Goal: Task Accomplishment & Management: Manage account settings

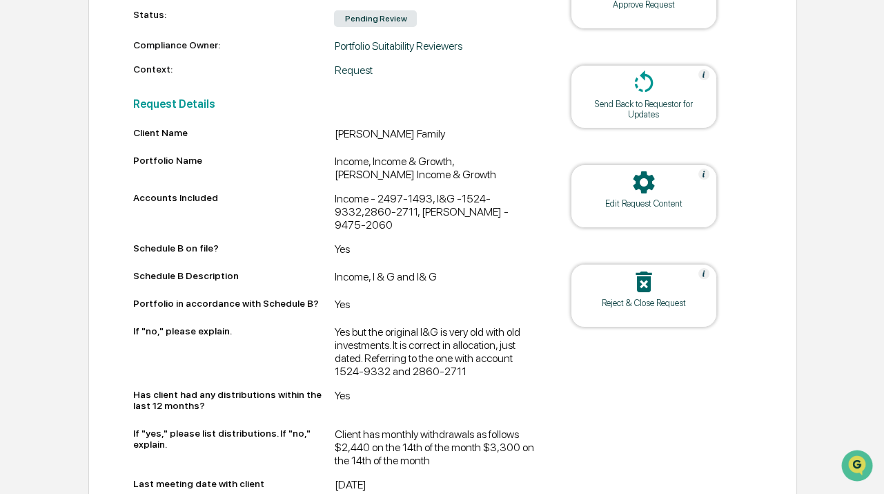
scroll to position [439, 0]
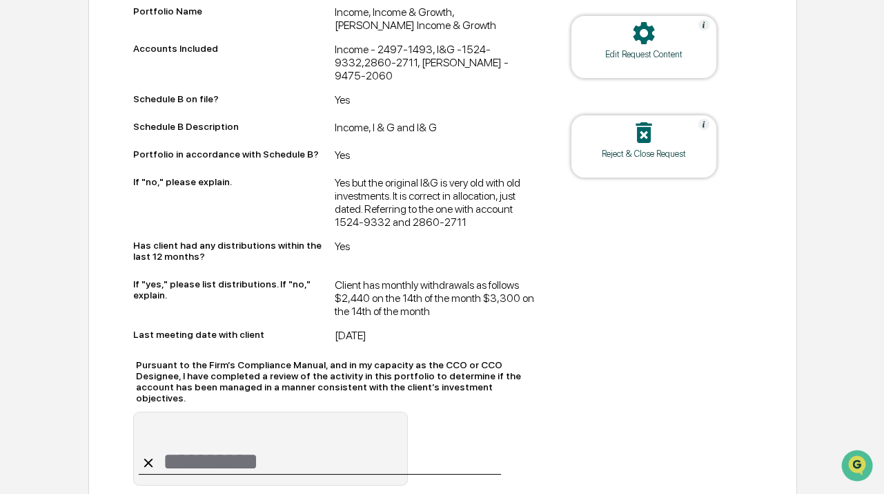
click at [446, 219] on div "Yes but the original I&G is very old with old investments. It is correct in all…" at bounding box center [434, 202] width 201 height 52
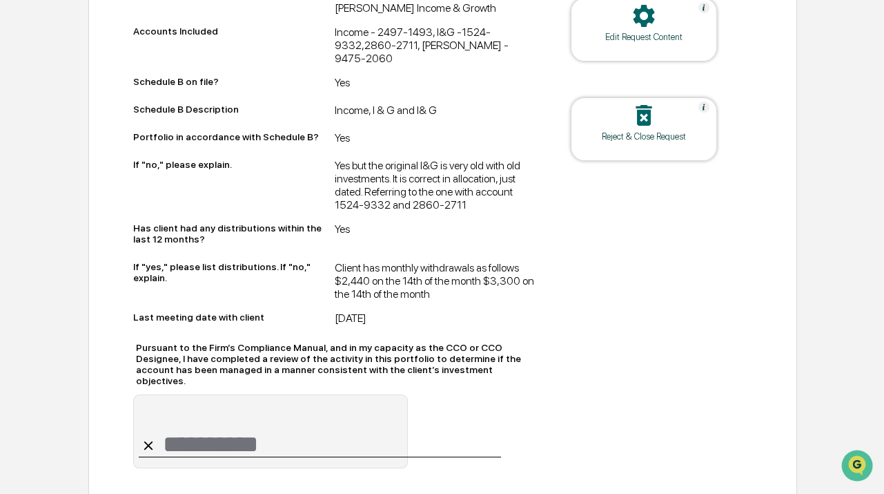
scroll to position [464, 0]
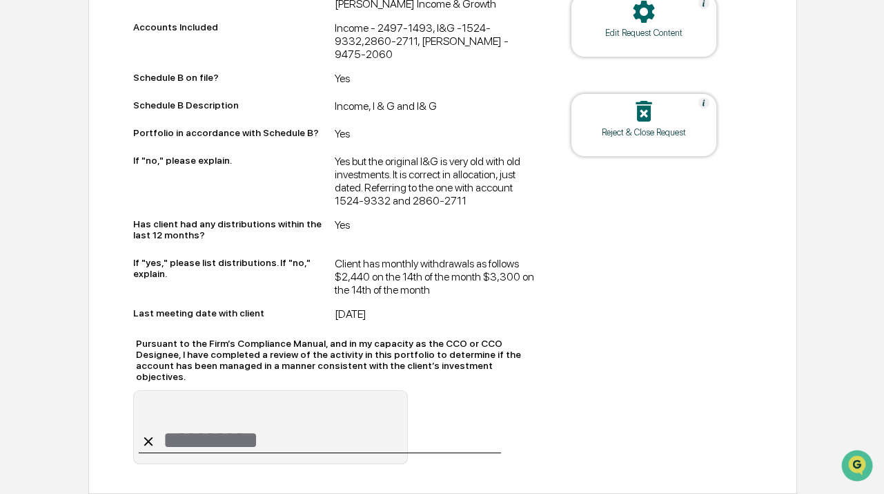
click at [393, 271] on div "Client has monthly withdrawals as follows $2,440 on the 14th of the month $3,30…" at bounding box center [434, 276] width 201 height 39
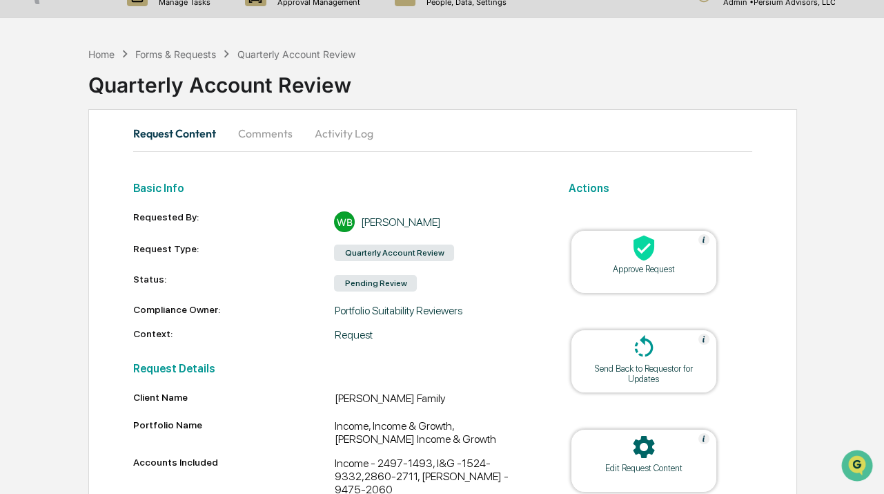
scroll to position [25, 0]
click at [659, 269] on div "Approve Request" at bounding box center [644, 269] width 124 height 10
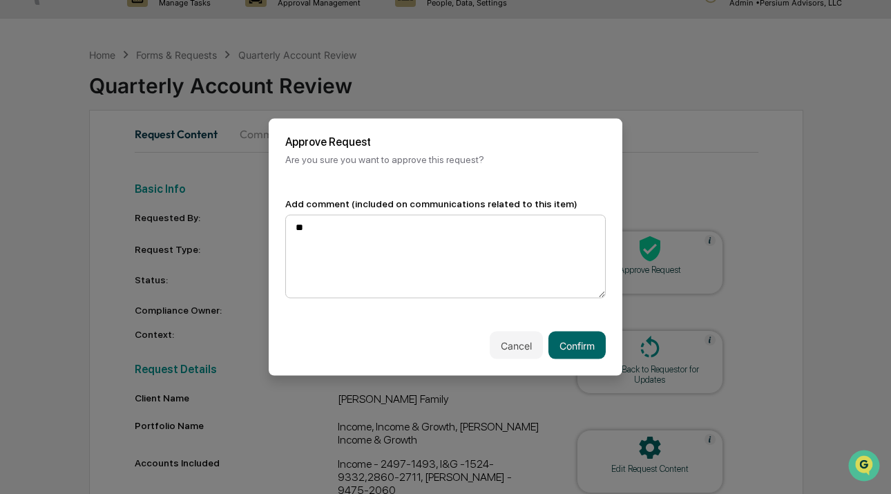
type textarea "*"
click at [503, 342] on button "Cancel" at bounding box center [515, 345] width 53 height 28
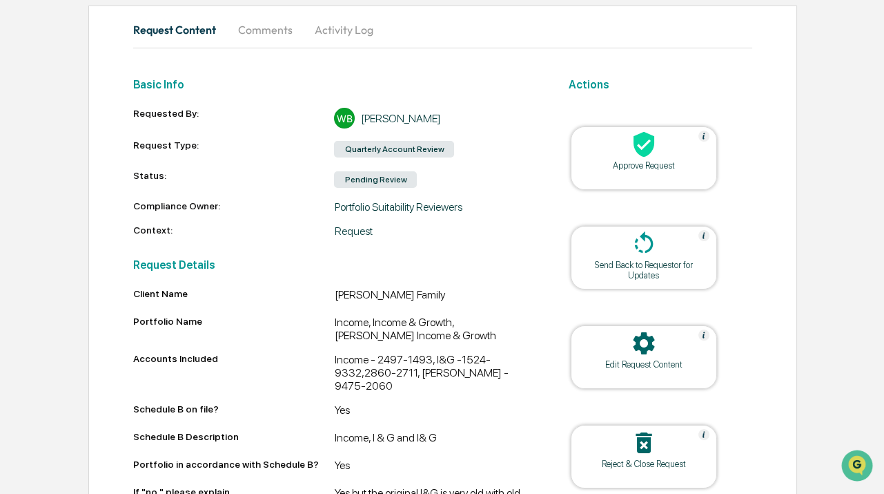
scroll to position [0, 0]
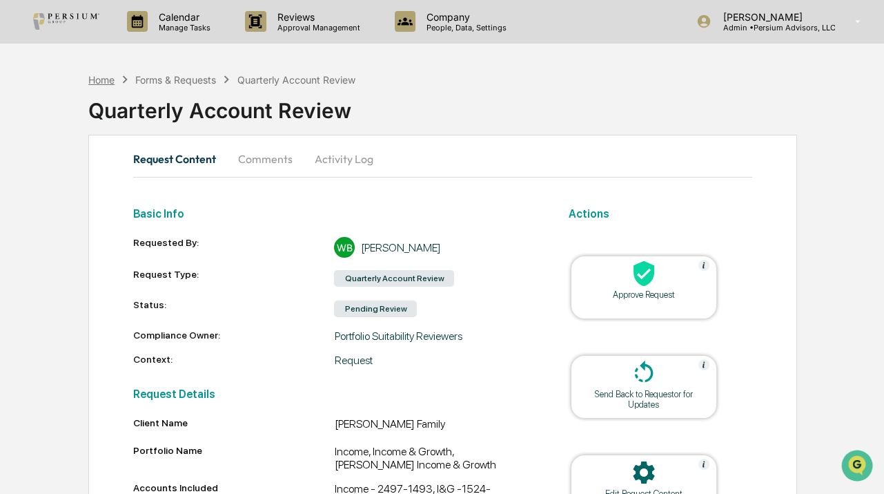
click at [99, 79] on div "Home" at bounding box center [101, 80] width 26 height 12
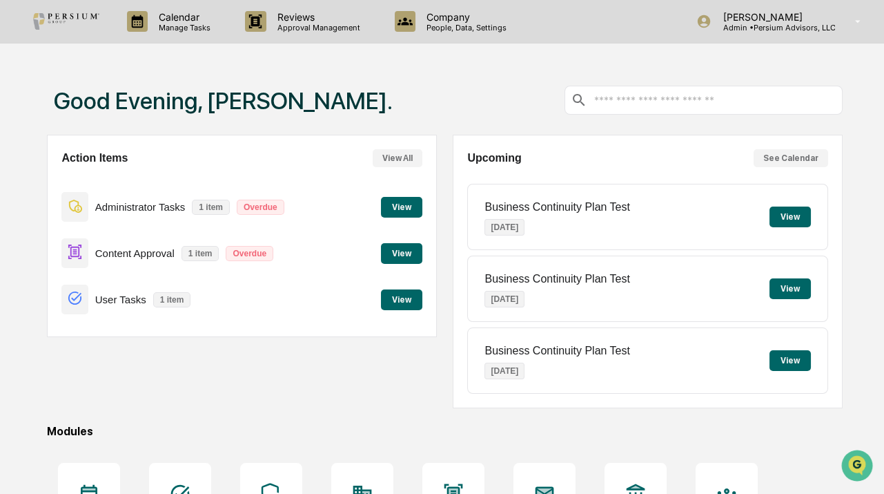
click at [405, 291] on button "View" at bounding box center [401, 299] width 41 height 21
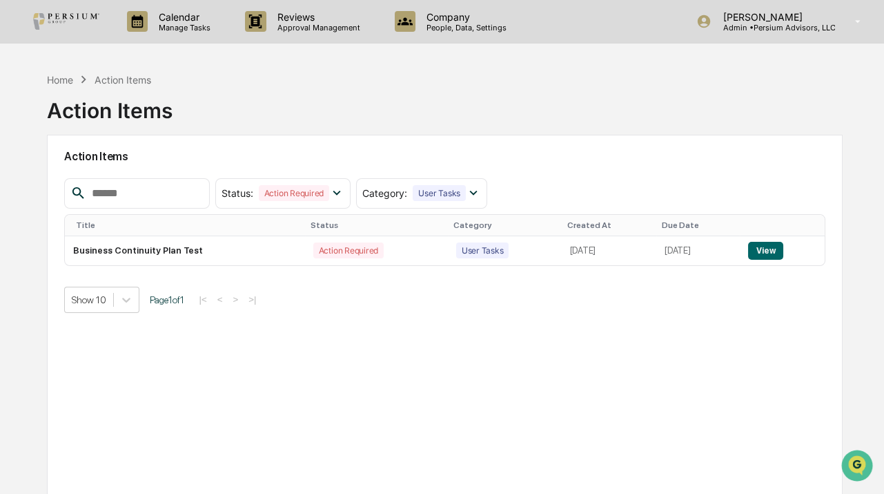
click at [76, 82] on icon at bounding box center [83, 79] width 15 height 15
click at [64, 80] on div "Home" at bounding box center [60, 80] width 26 height 12
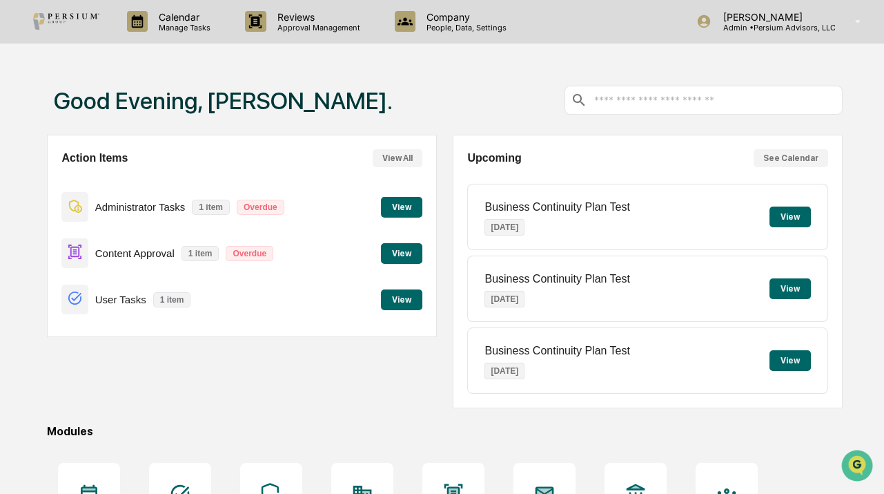
click at [410, 254] on button "View" at bounding box center [401, 253] width 41 height 21
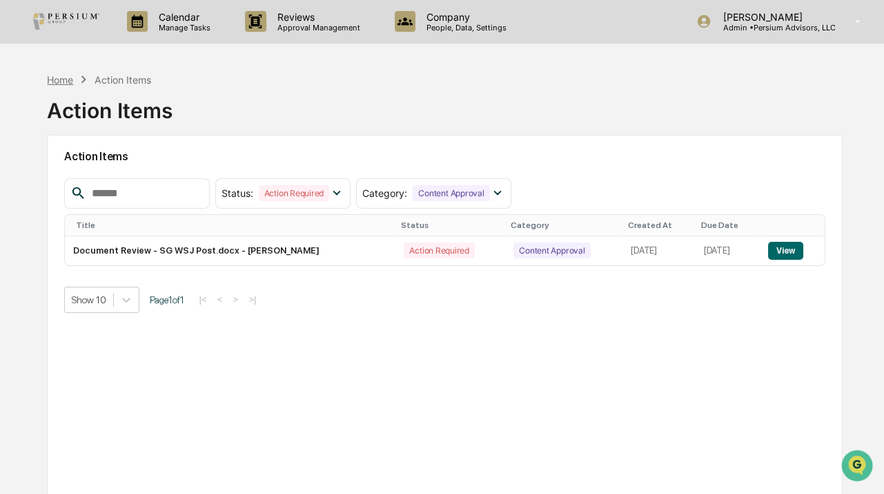
click at [64, 78] on div "Home" at bounding box center [60, 80] width 26 height 12
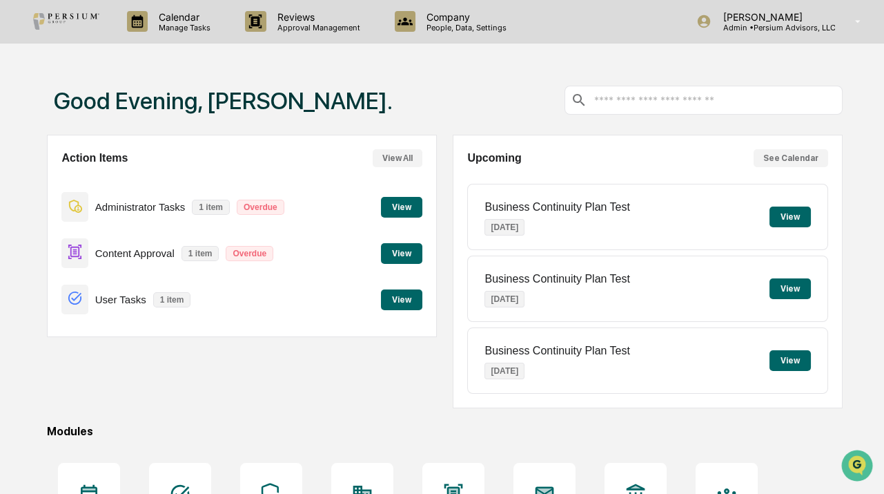
click at [122, 202] on p "Administrator Tasks" at bounding box center [140, 207] width 90 height 12
click at [389, 202] on button "View" at bounding box center [401, 207] width 41 height 21
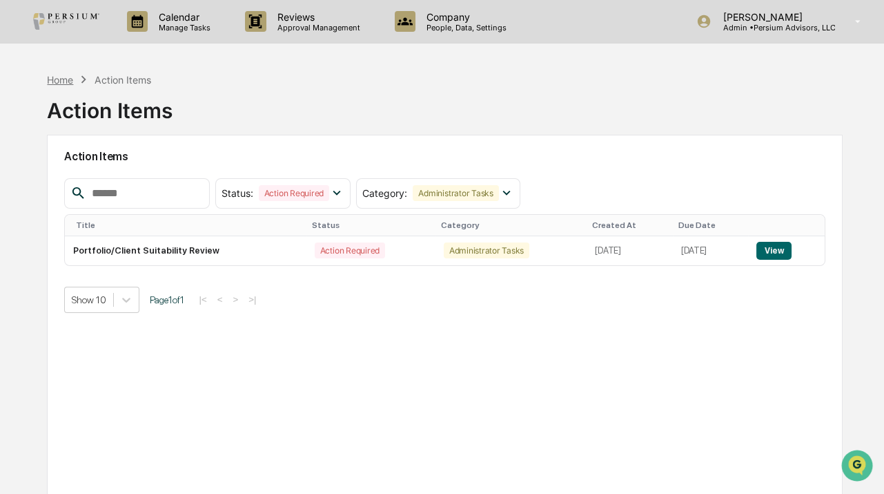
click at [64, 81] on div "Home" at bounding box center [60, 80] width 26 height 12
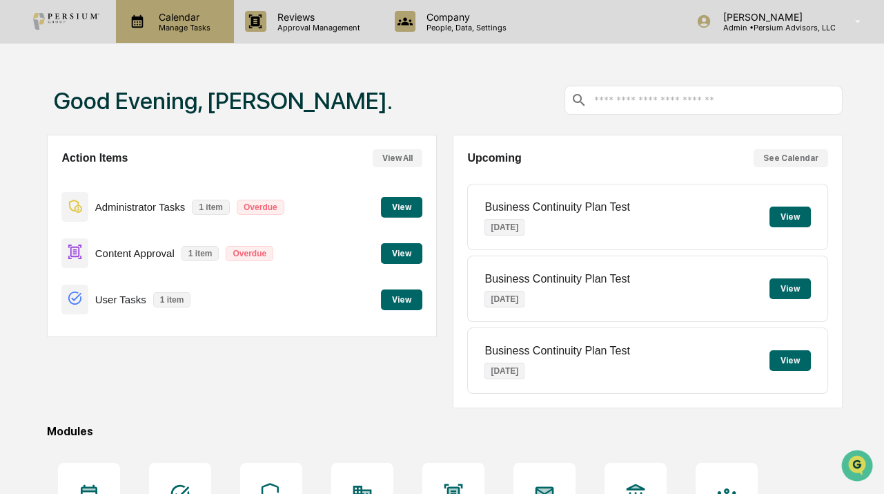
click at [190, 23] on p "Manage Tasks" at bounding box center [183, 28] width 70 height 10
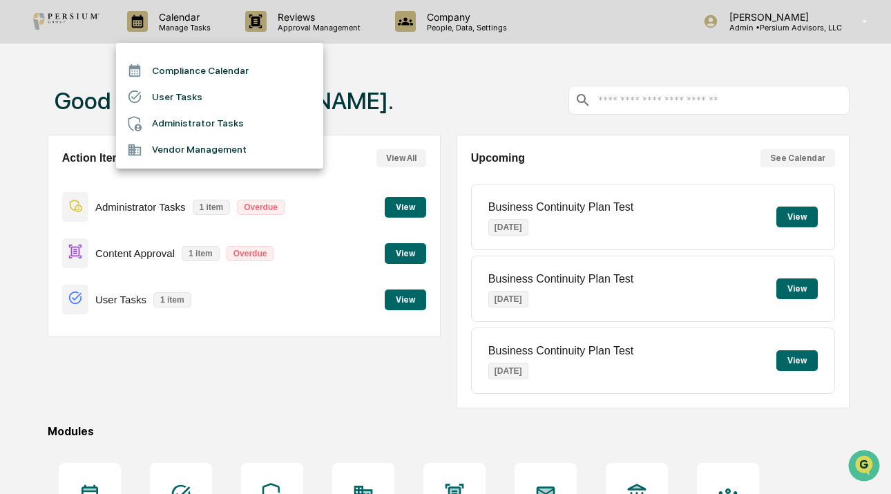
click at [421, 57] on div at bounding box center [445, 247] width 891 height 494
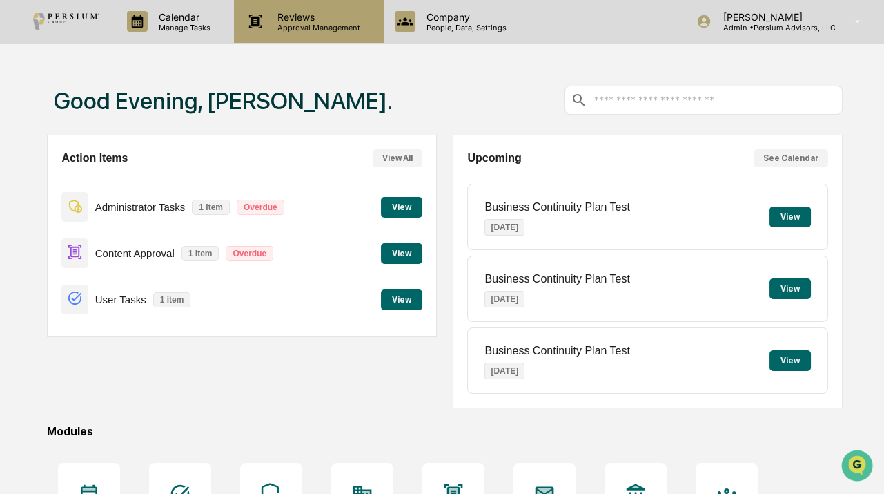
click at [336, 19] on p "Reviews" at bounding box center [316, 17] width 101 height 12
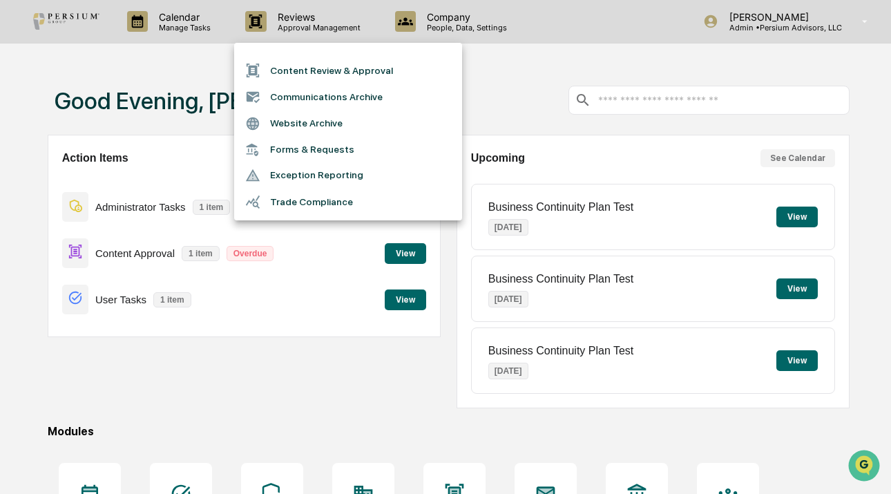
click at [317, 72] on li "Content Review & Approval" at bounding box center [348, 70] width 228 height 26
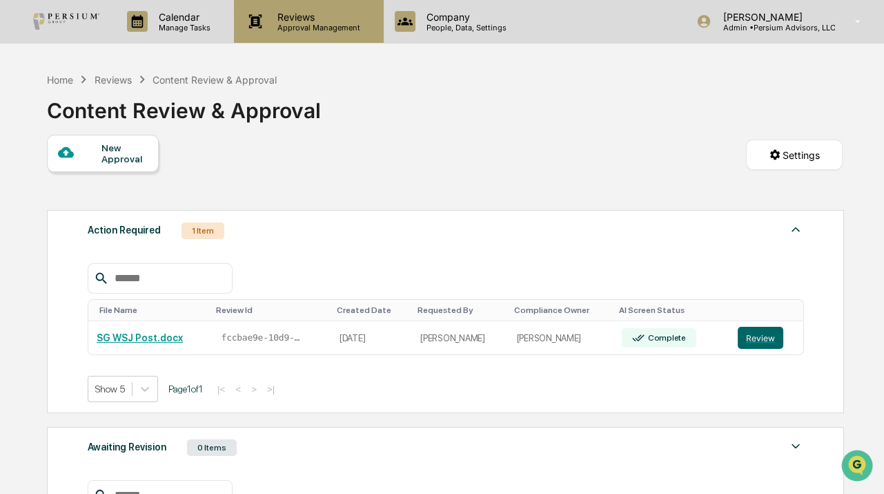
click at [297, 20] on p "Reviews" at bounding box center [316, 17] width 101 height 12
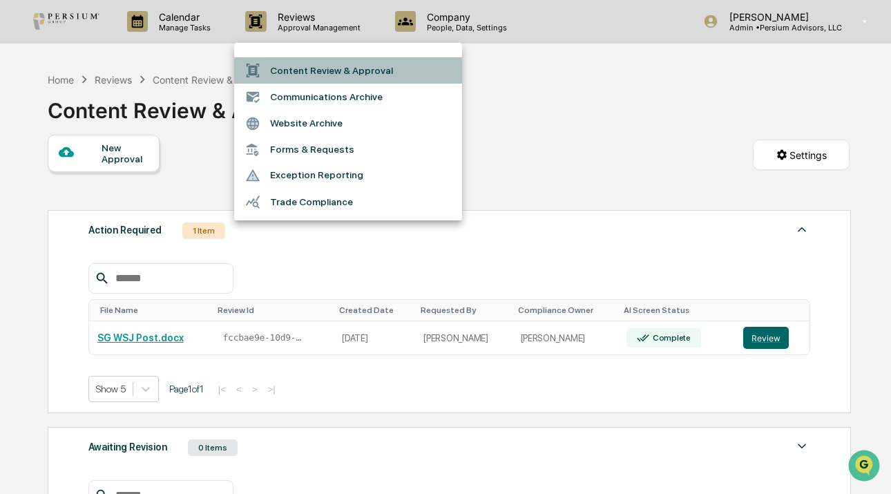
drag, startPoint x: 298, startPoint y: 80, endPoint x: 298, endPoint y: 89, distance: 9.0
click at [298, 84] on ul "Content Review & Approval Communications Archive Website Archive Forms & Reques…" at bounding box center [348, 131] width 228 height 177
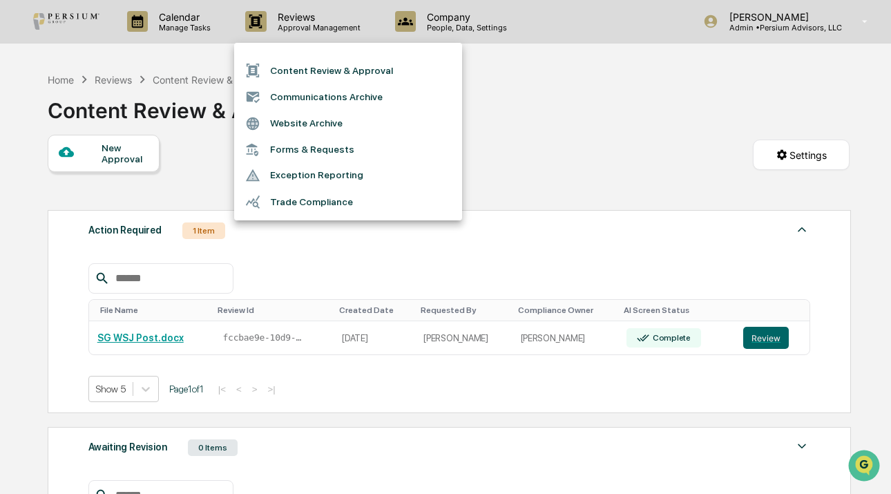
click at [296, 97] on li "Communications Archive" at bounding box center [348, 97] width 228 height 26
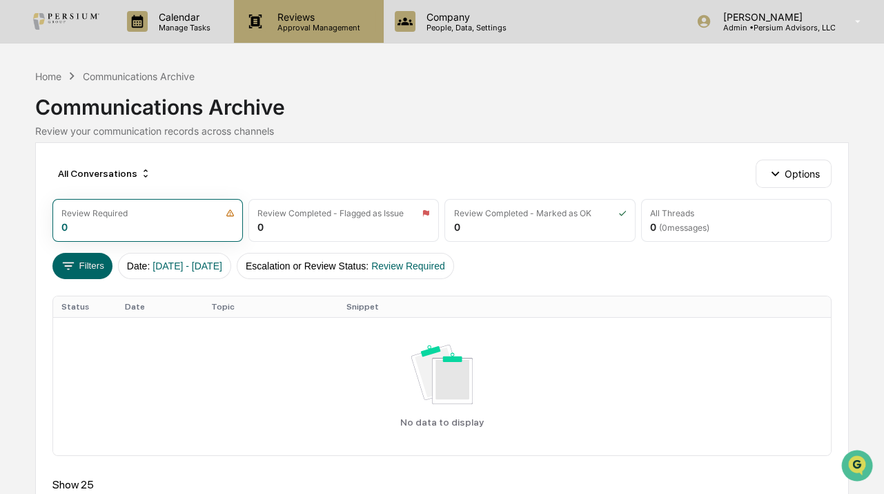
click at [300, 28] on p "Approval Management" at bounding box center [316, 28] width 101 height 10
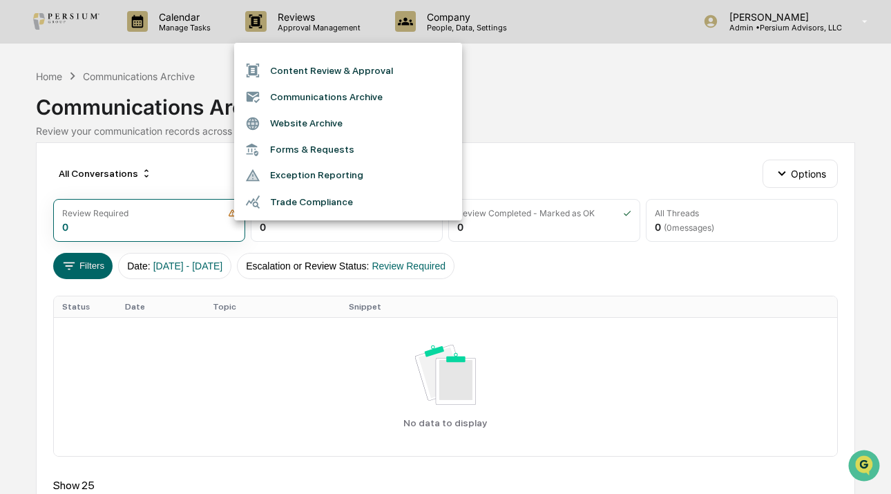
click at [316, 124] on li "Website Archive" at bounding box center [348, 123] width 228 height 26
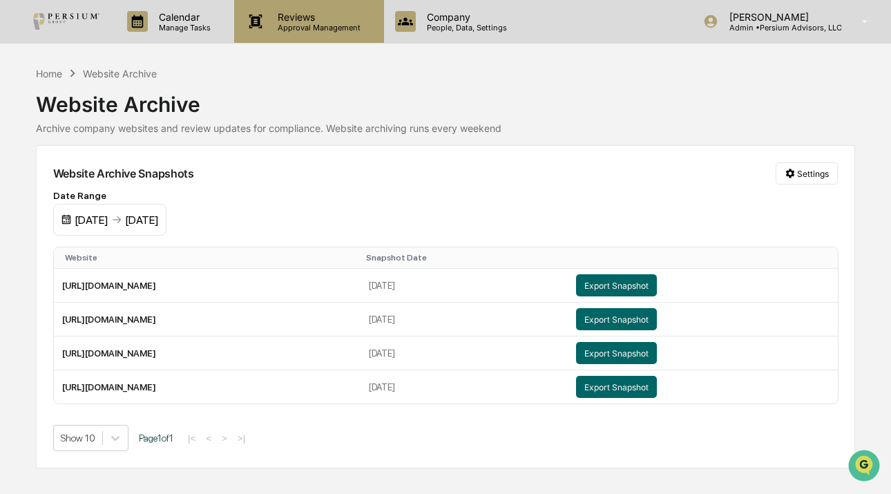
click at [317, 23] on p "Approval Management" at bounding box center [316, 28] width 101 height 10
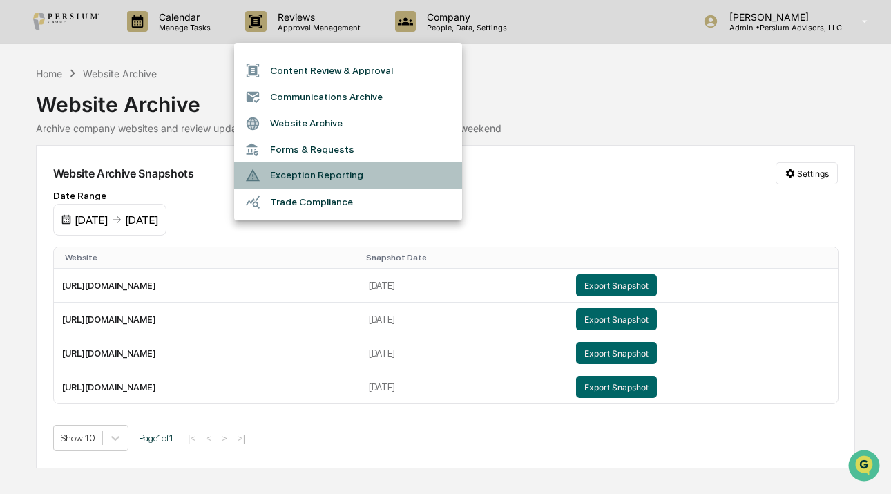
click at [323, 164] on li "Exception Reporting" at bounding box center [348, 175] width 228 height 26
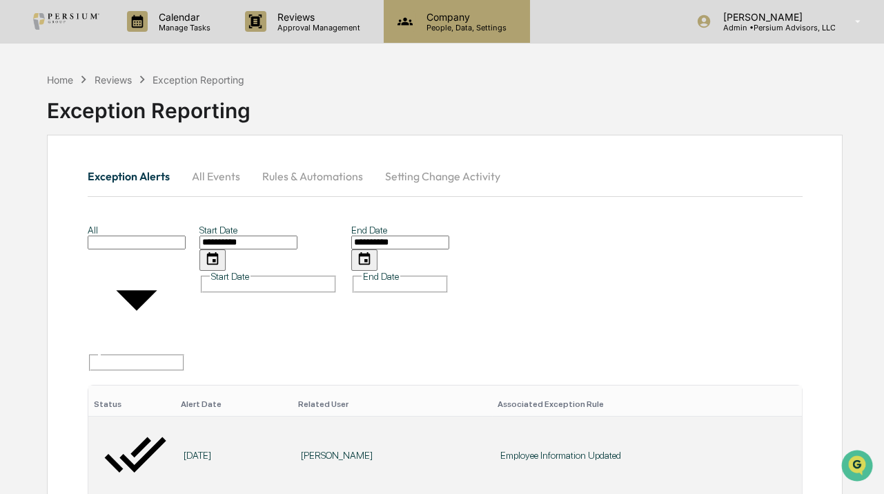
click at [472, 25] on p "People, Data, Settings" at bounding box center [465, 28] width 98 height 10
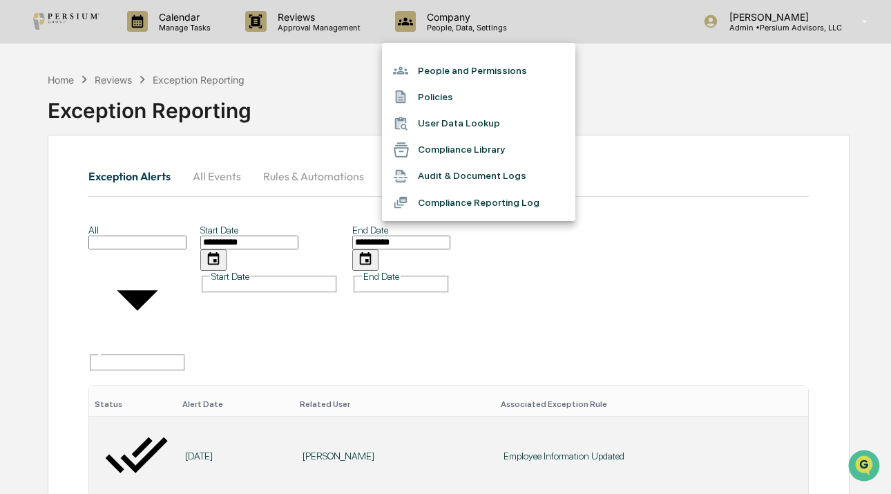
click at [349, 22] on div at bounding box center [445, 247] width 891 height 494
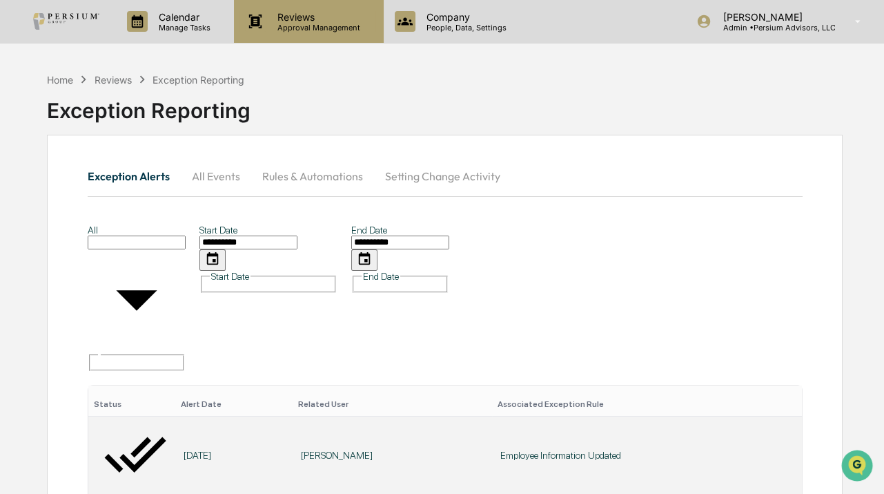
click at [332, 19] on p "Reviews" at bounding box center [316, 17] width 101 height 12
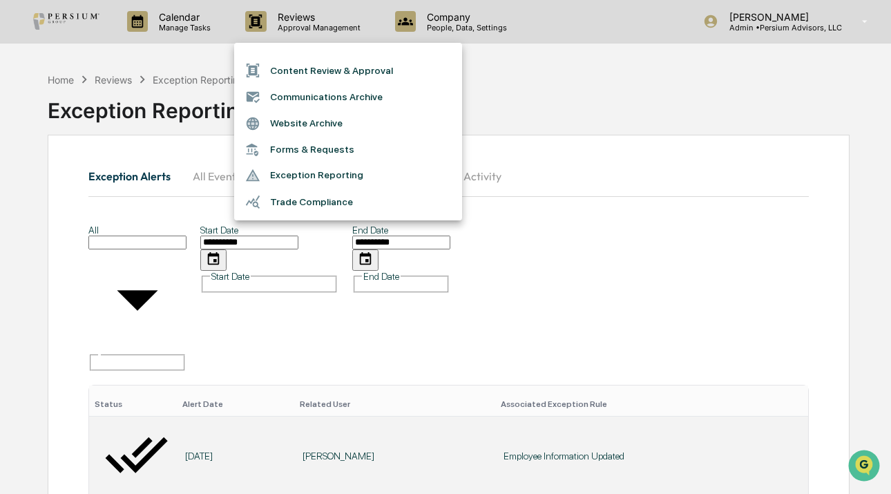
click at [318, 194] on li "Trade Compliance" at bounding box center [348, 201] width 228 height 26
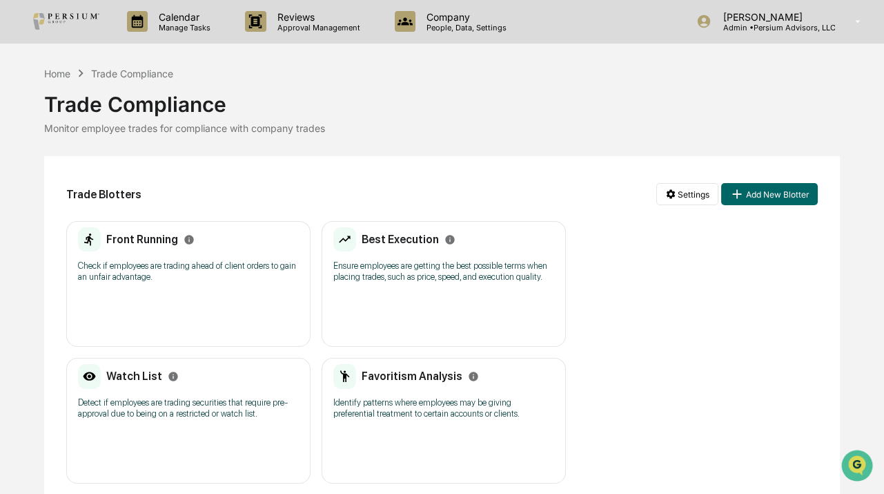
click at [130, 242] on h2 "Front Running" at bounding box center [142, 239] width 72 height 13
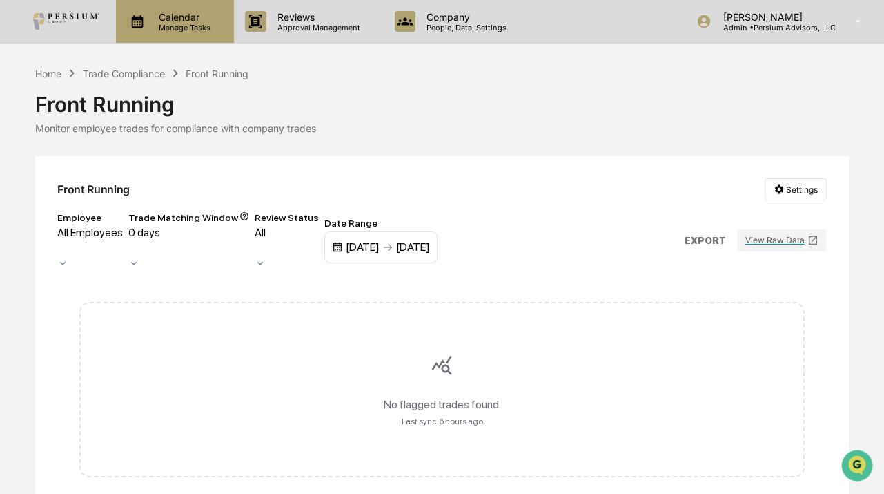
click at [168, 19] on p "Calendar" at bounding box center [183, 17] width 70 height 12
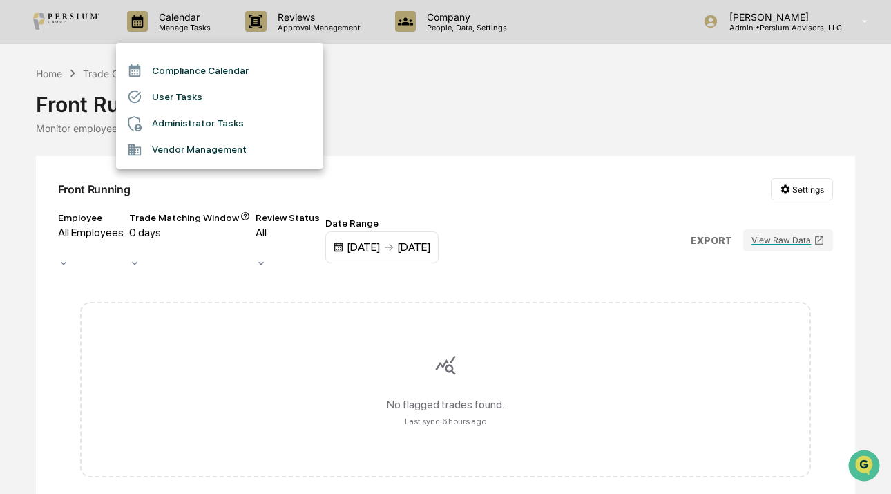
click at [178, 104] on li "User Tasks" at bounding box center [219, 97] width 207 height 26
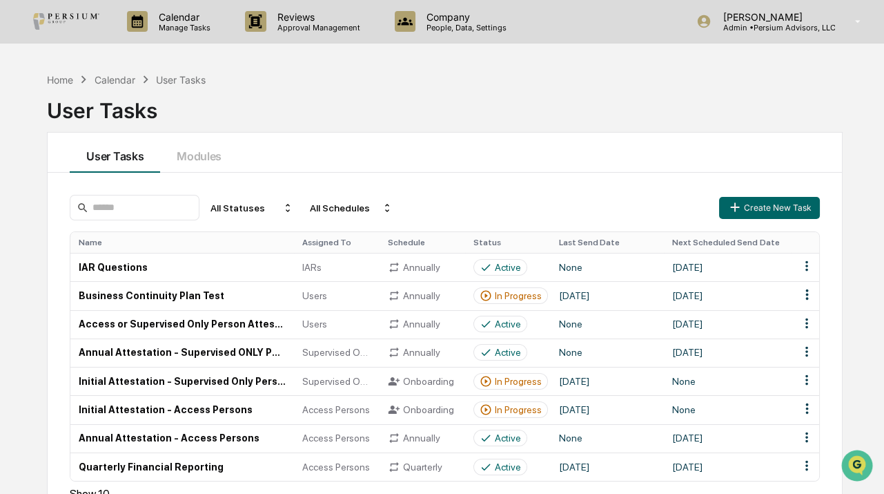
click at [119, 78] on div "Calendar" at bounding box center [115, 80] width 41 height 12
click at [164, 32] on p "Manage Tasks" at bounding box center [183, 28] width 70 height 10
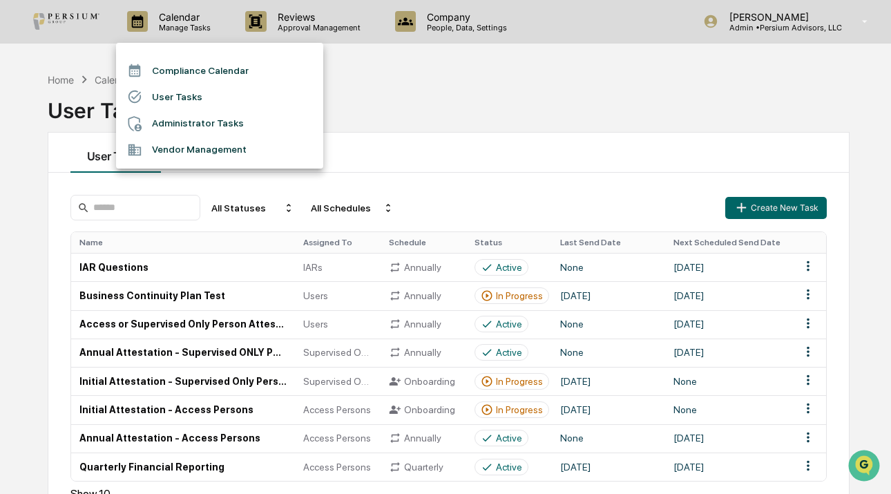
click at [187, 117] on li "Administrator Tasks" at bounding box center [219, 123] width 207 height 26
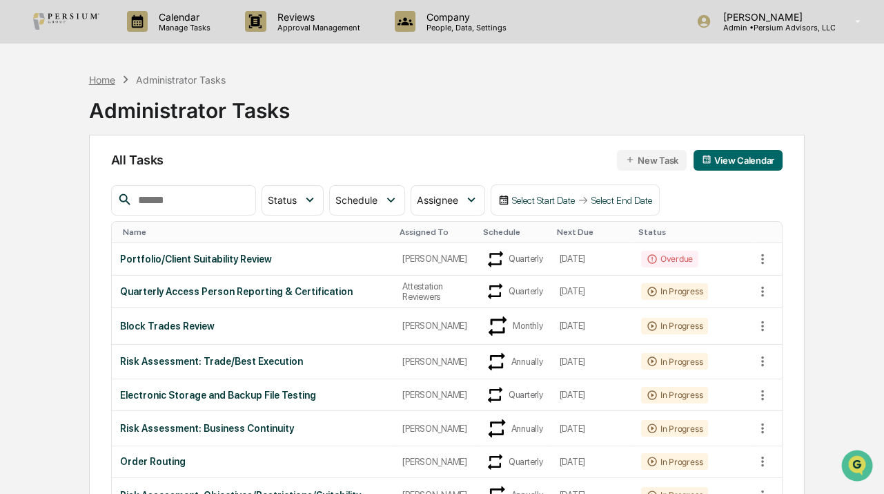
click at [104, 77] on div "Home" at bounding box center [102, 80] width 26 height 12
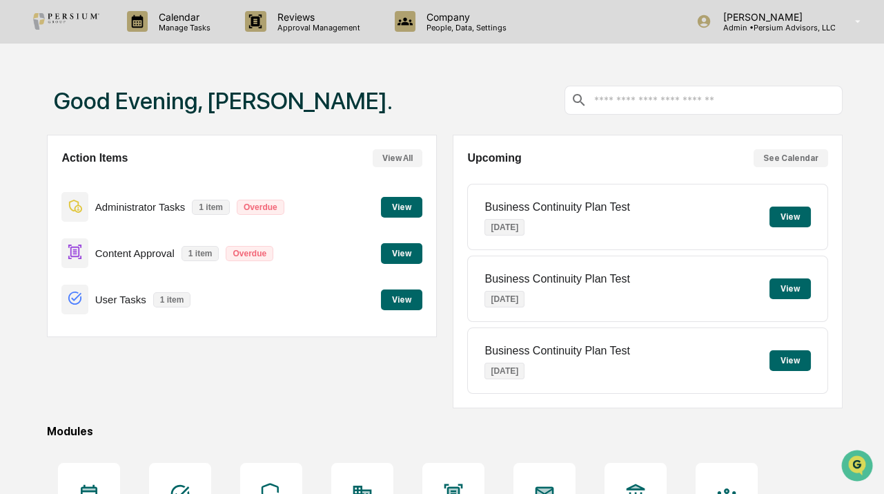
click at [400, 153] on button "View All" at bounding box center [398, 158] width 50 height 18
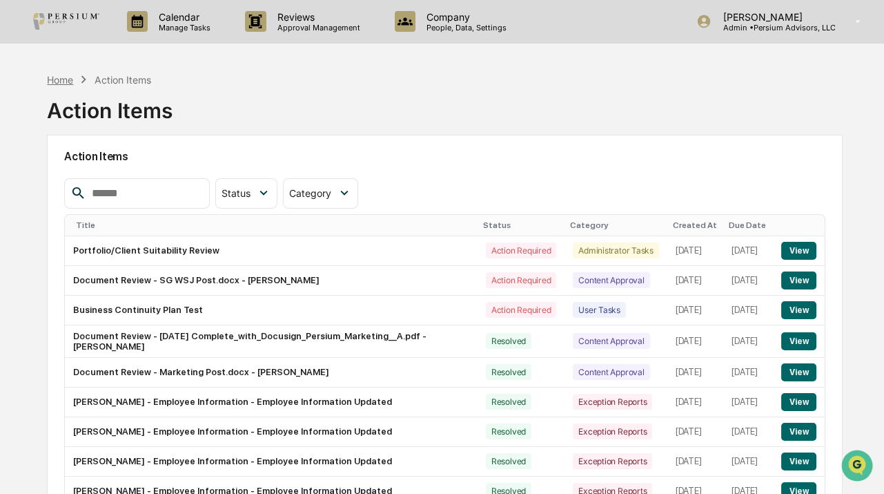
click at [61, 81] on div "Home" at bounding box center [60, 80] width 26 height 12
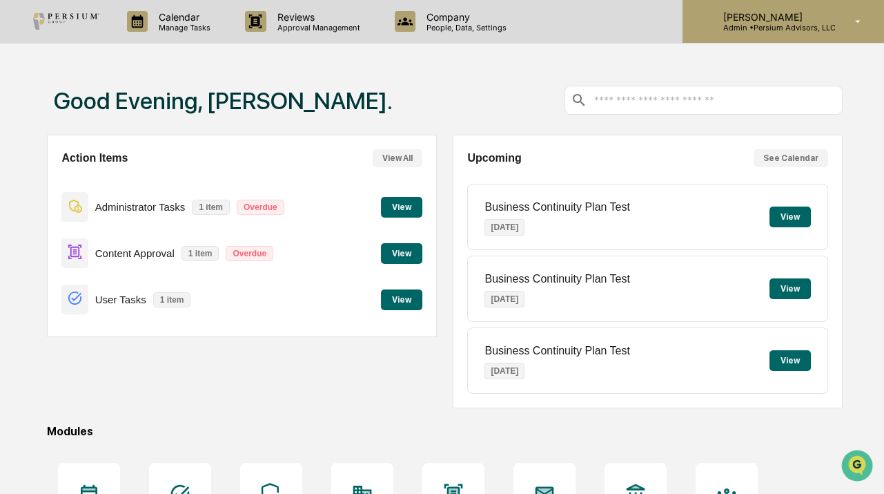
click at [748, 28] on p "Admin • Persium Advisors, LLC" at bounding box center [774, 28] width 124 height 10
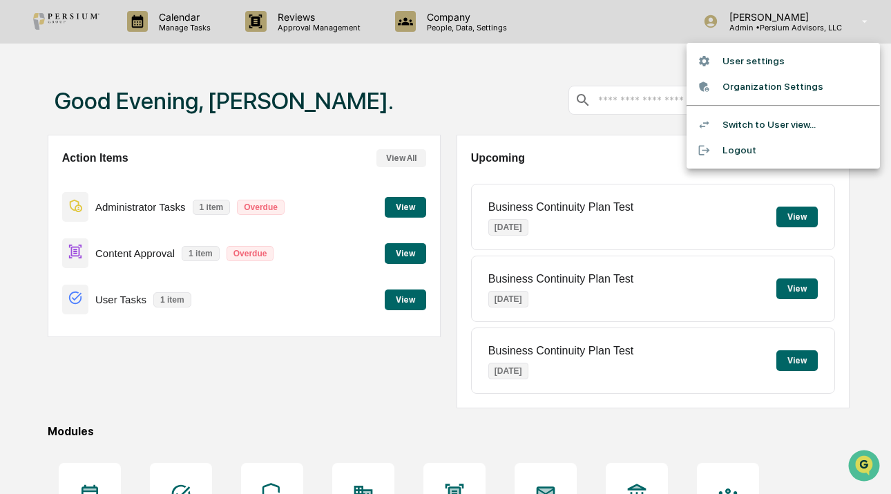
click at [731, 129] on li "Switch to User view..." at bounding box center [782, 125] width 193 height 26
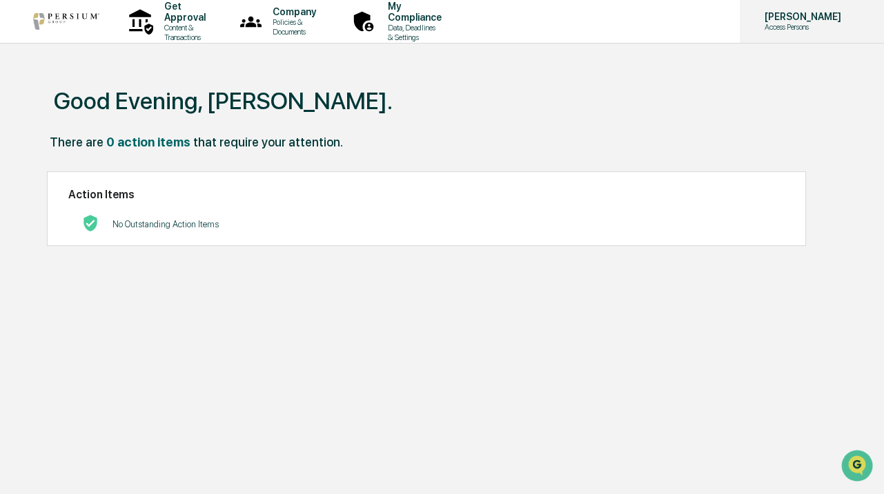
click at [773, 11] on p "[PERSON_NAME]" at bounding box center [801, 16] width 95 height 11
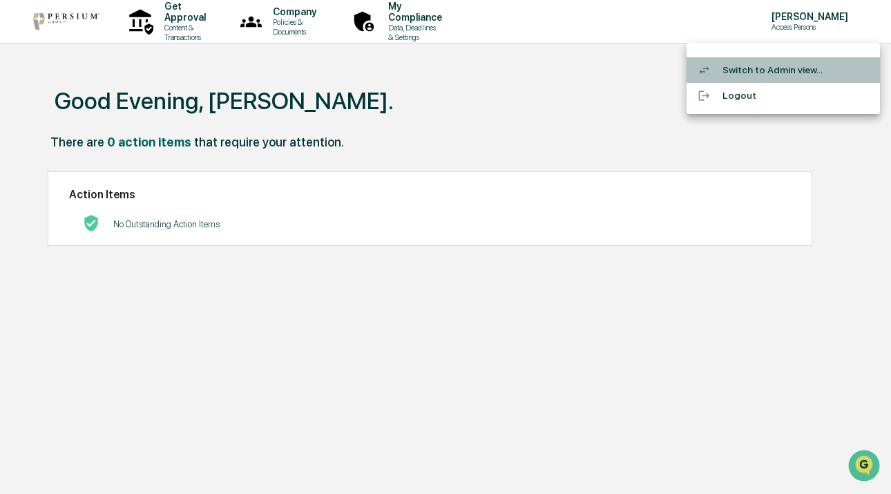
click at [757, 62] on li "Switch to Admin view..." at bounding box center [782, 70] width 193 height 26
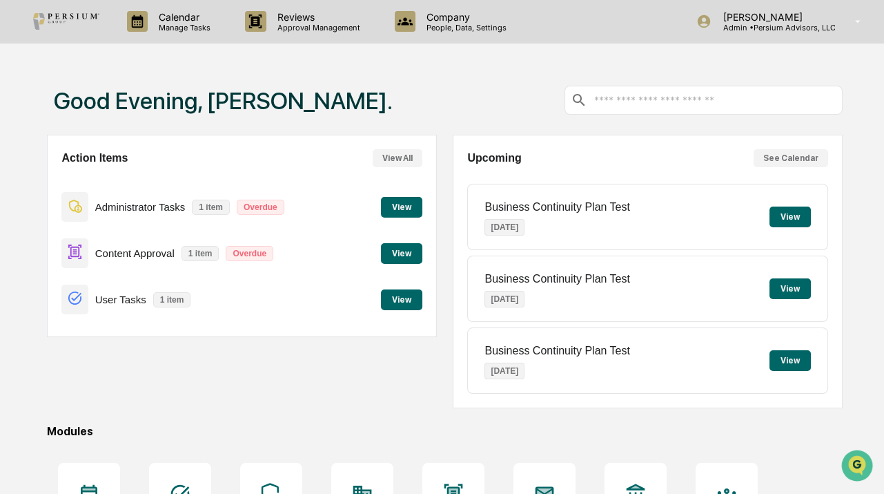
click at [412, 154] on button "View All" at bounding box center [398, 158] width 50 height 18
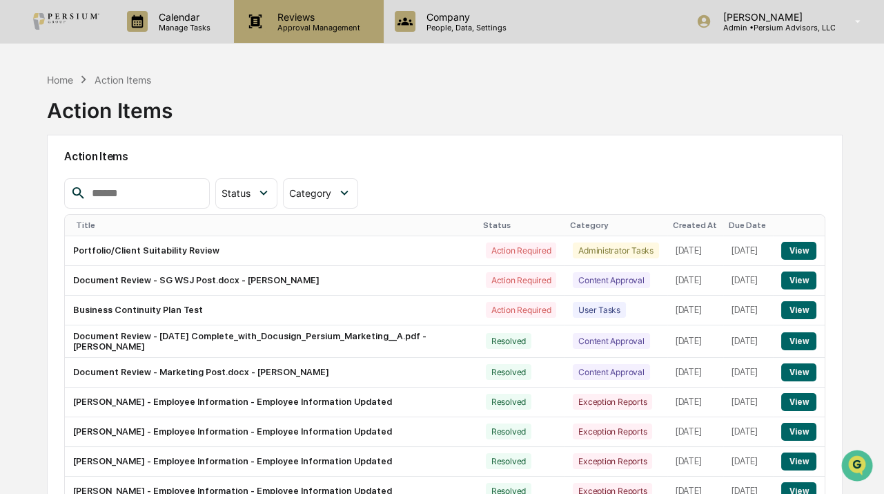
click at [294, 34] on div "Reviews Approval Management" at bounding box center [308, 21] width 149 height 43
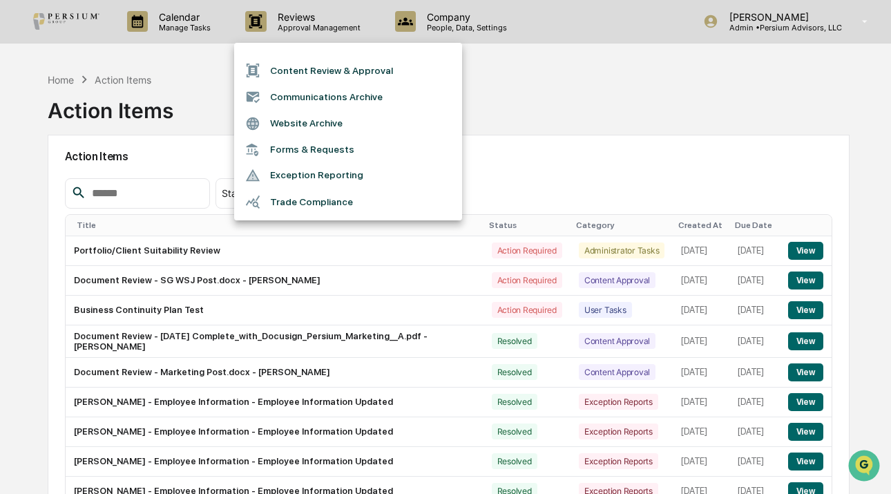
click at [309, 142] on li "Forms & Requests" at bounding box center [348, 150] width 228 height 26
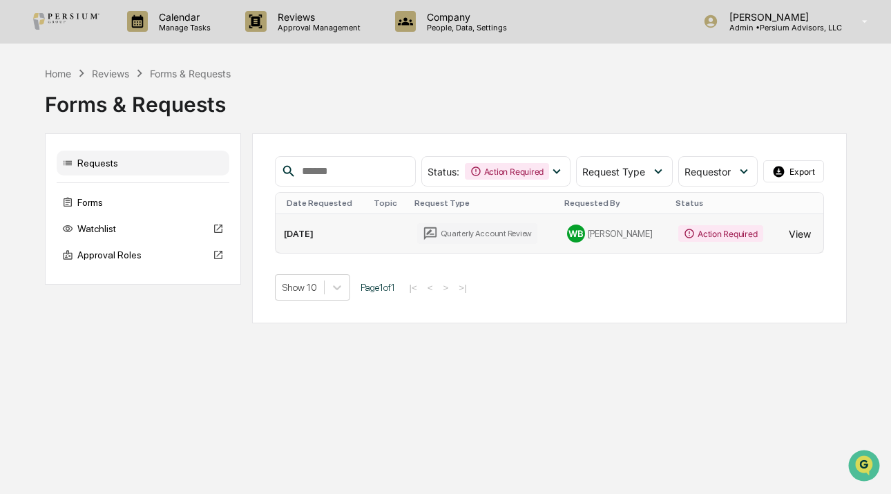
click at [804, 235] on button "View" at bounding box center [799, 234] width 22 height 28
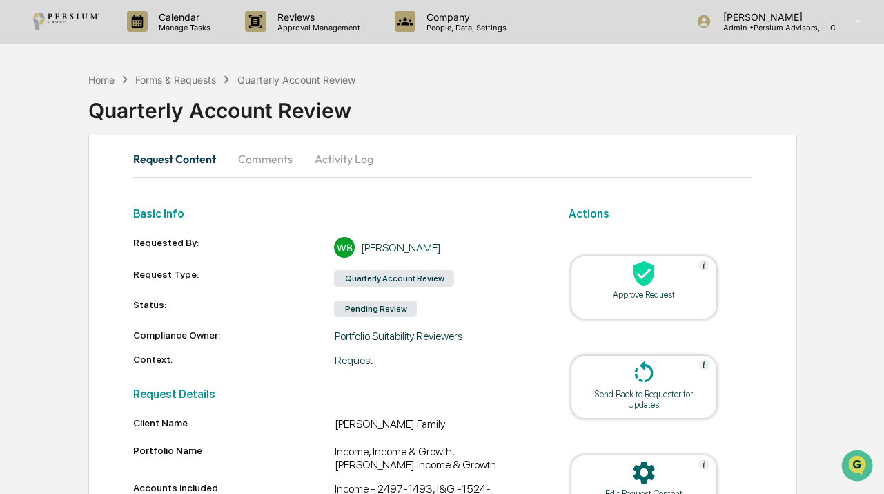
click at [273, 165] on button "Comments" at bounding box center [265, 158] width 77 height 33
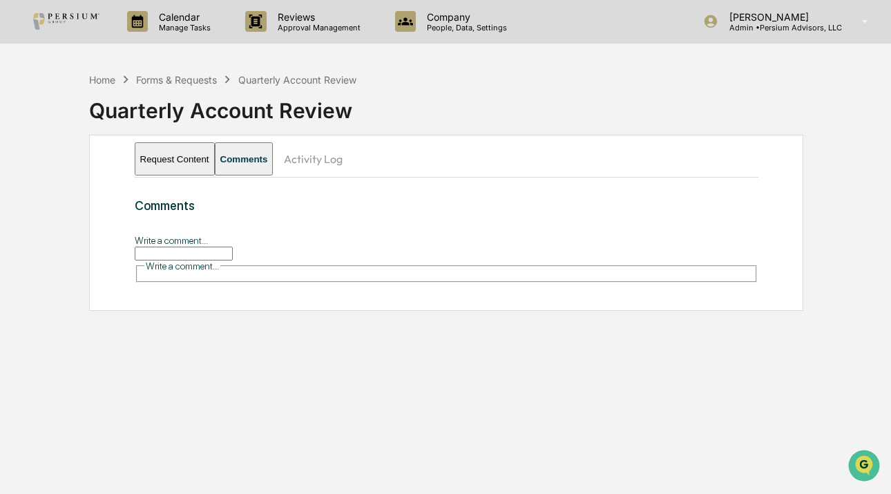
click at [214, 255] on input "Write a comment..." at bounding box center [184, 253] width 98 height 14
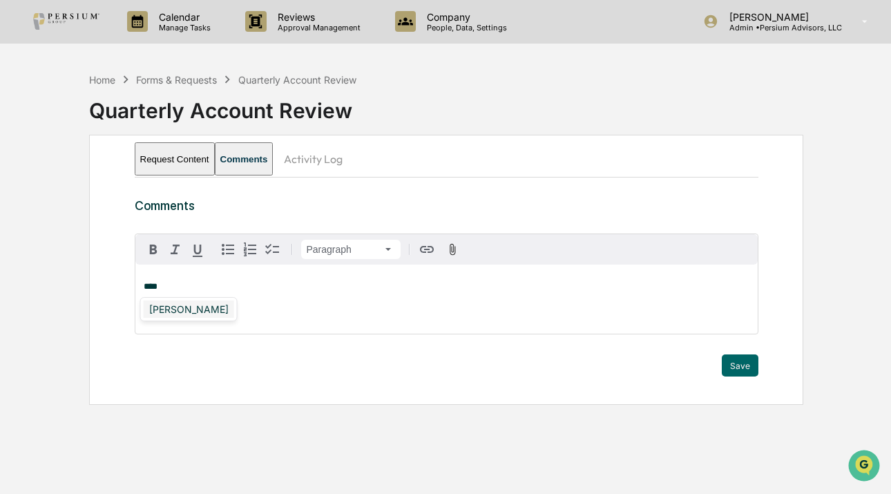
click at [157, 310] on div "[PERSON_NAME]" at bounding box center [189, 308] width 90 height 17
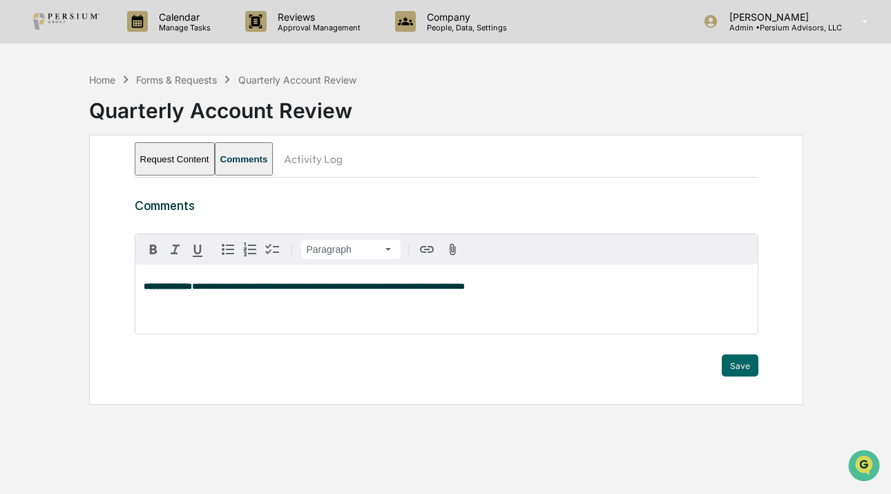
click at [651, 296] on div "**********" at bounding box center [446, 298] width 622 height 69
click at [744, 365] on button "Save" at bounding box center [739, 365] width 37 height 22
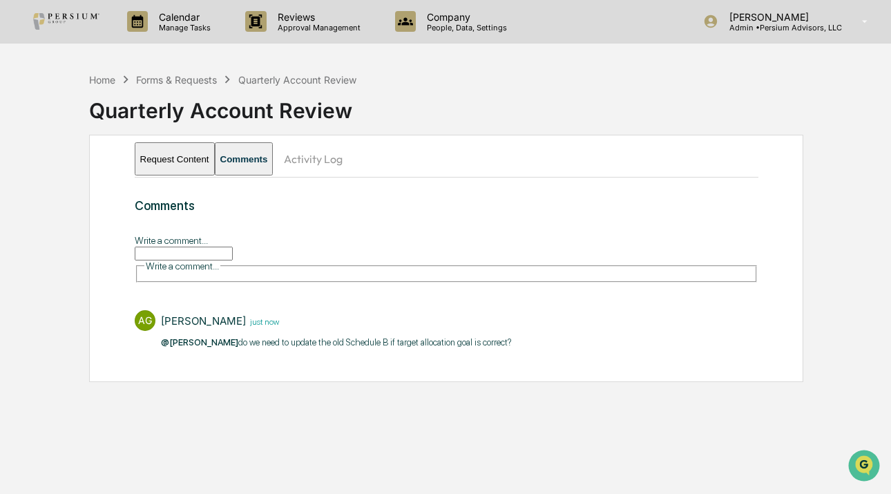
click at [166, 155] on button "Request Content" at bounding box center [175, 158] width 80 height 33
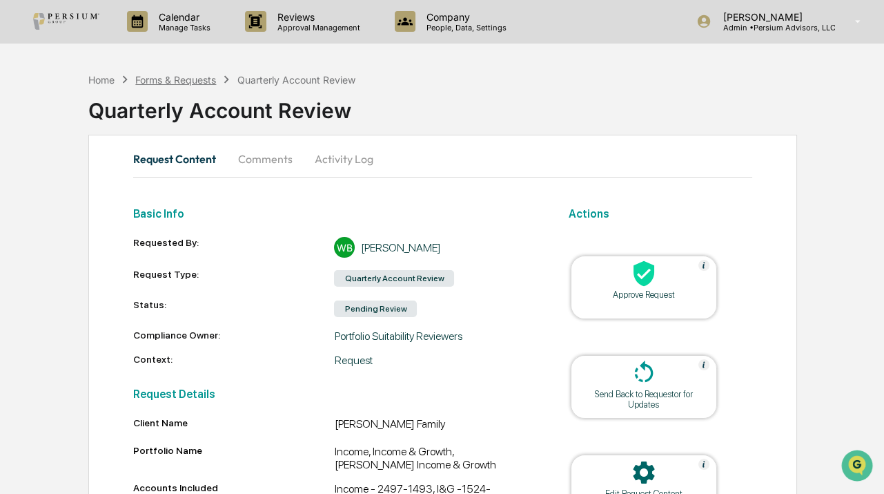
click at [175, 84] on div "Forms & Requests" at bounding box center [175, 80] width 81 height 12
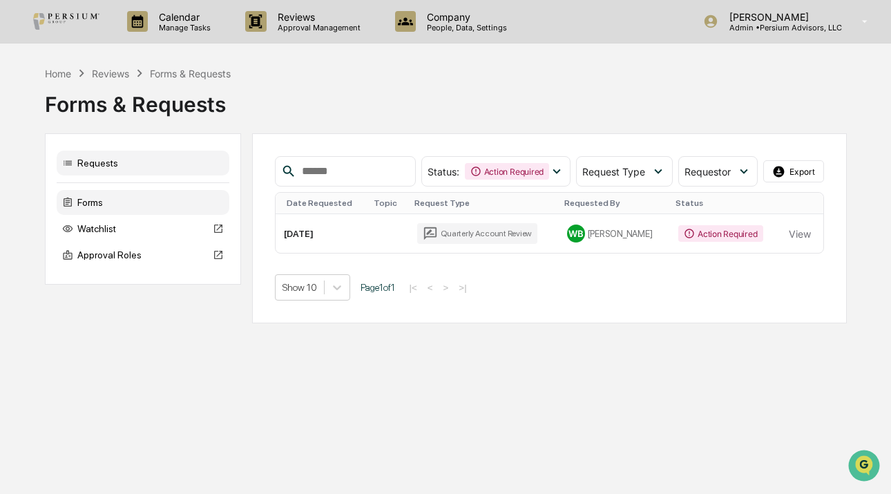
click at [95, 193] on div "Forms" at bounding box center [143, 202] width 173 height 25
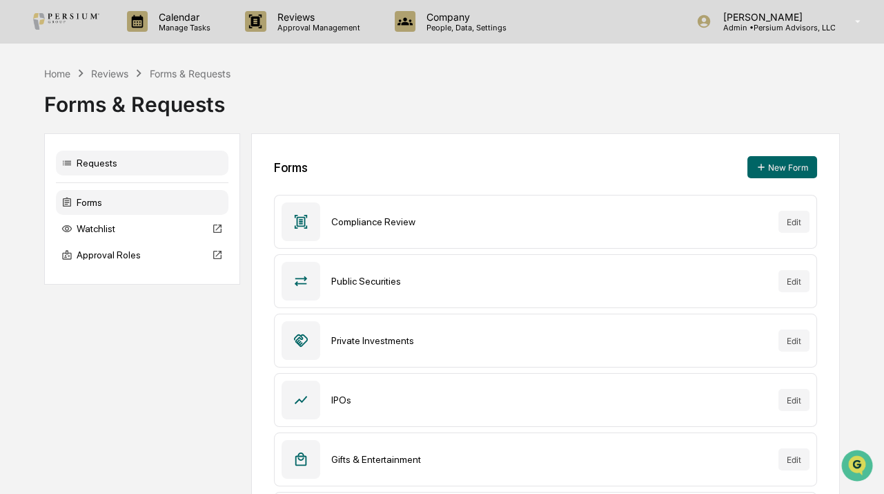
click at [100, 155] on div "Requests" at bounding box center [142, 163] width 173 height 25
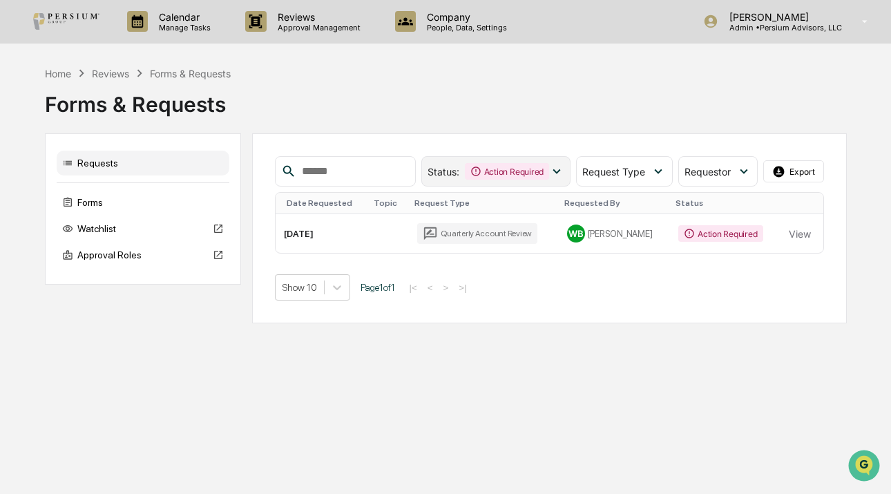
click at [535, 165] on div "Action Required" at bounding box center [507, 171] width 84 height 17
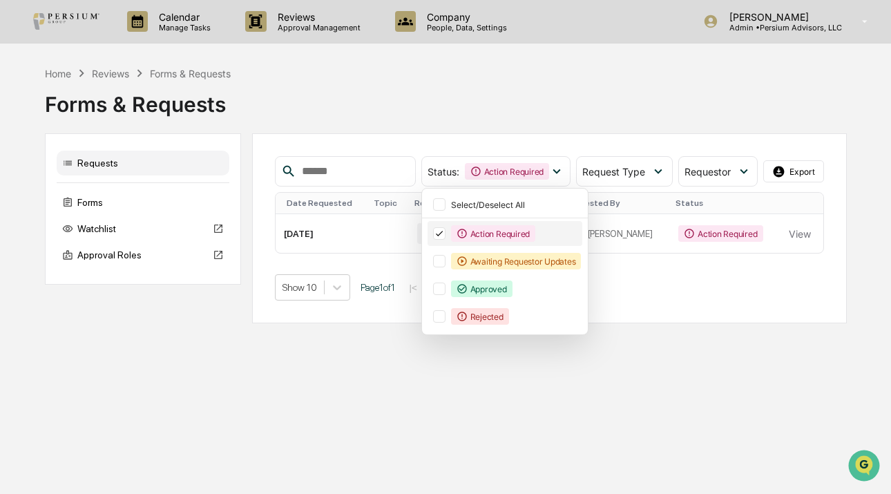
click at [440, 230] on icon at bounding box center [438, 234] width 15 height 10
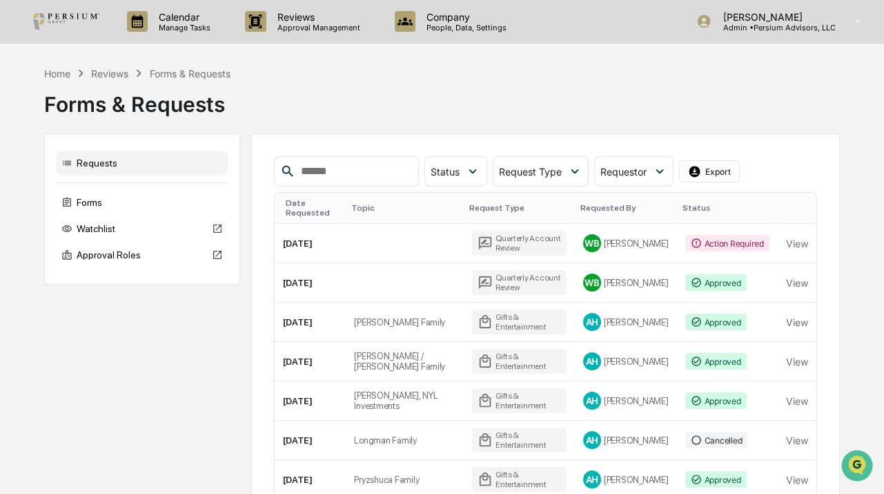
click at [534, 99] on div "Forms & Requests" at bounding box center [442, 99] width 796 height 36
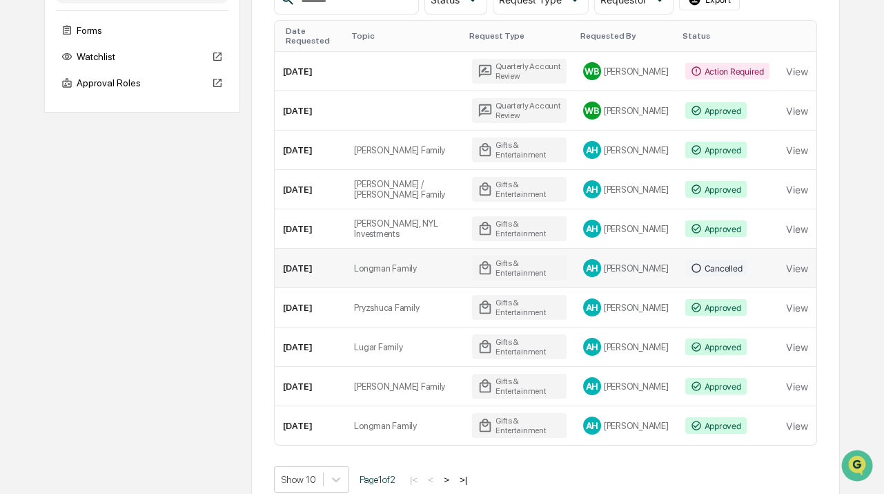
scroll to position [193, 0]
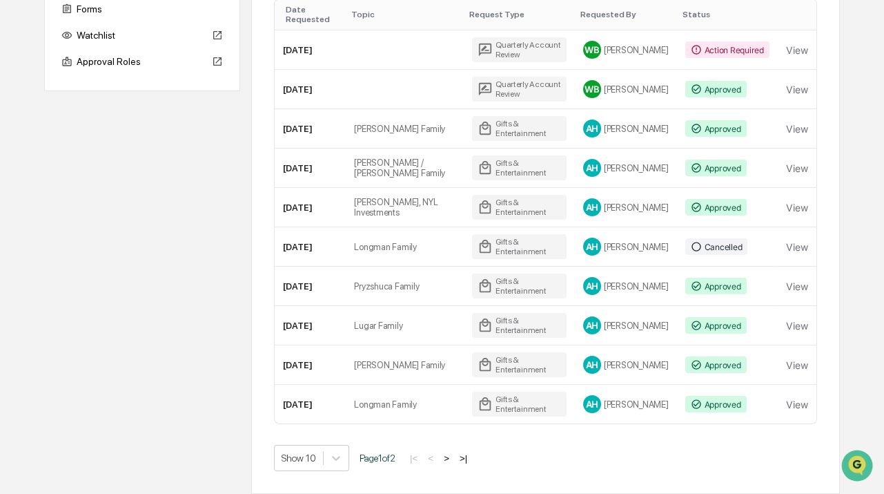
click at [454, 458] on button ">" at bounding box center [447, 458] width 14 height 12
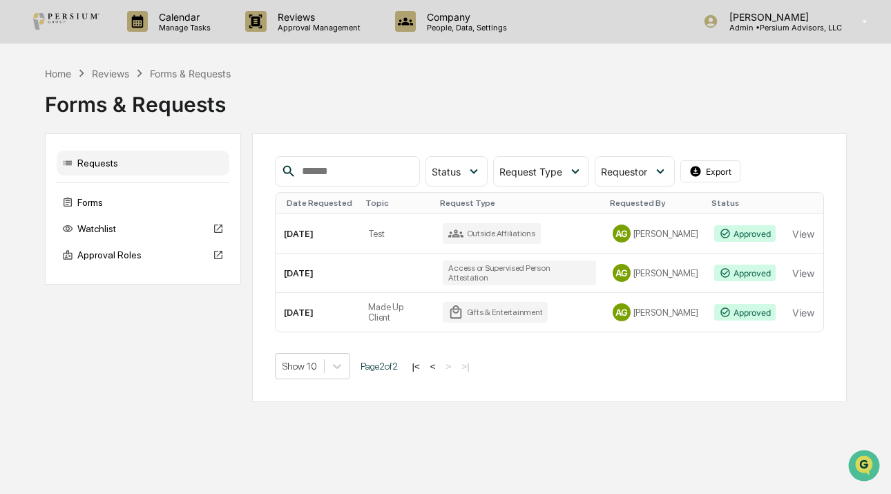
click at [689, 304] on td "AG [PERSON_NAME]" at bounding box center [655, 312] width 102 height 39
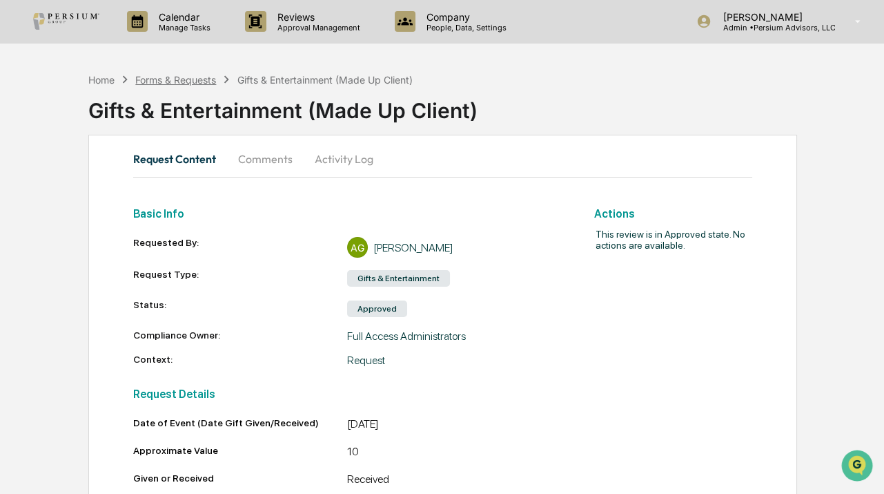
click at [162, 79] on div "Forms & Requests" at bounding box center [175, 80] width 81 height 12
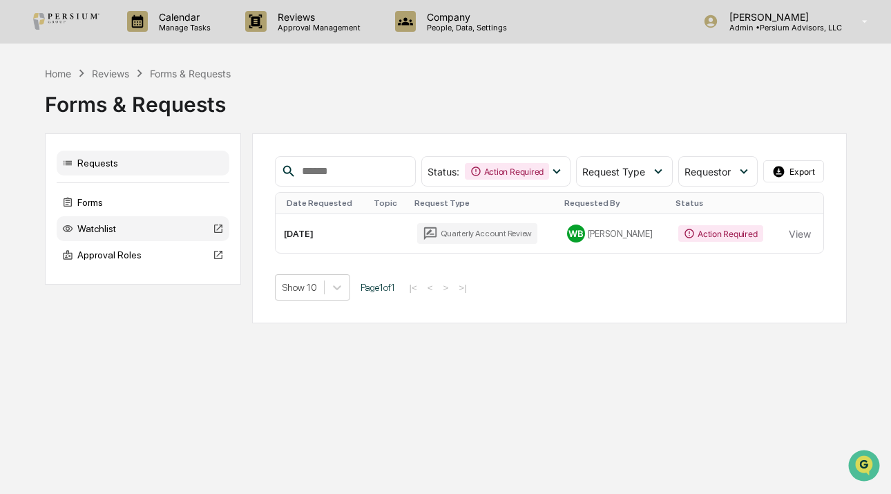
click at [104, 240] on div "Watchlist" at bounding box center [143, 228] width 173 height 25
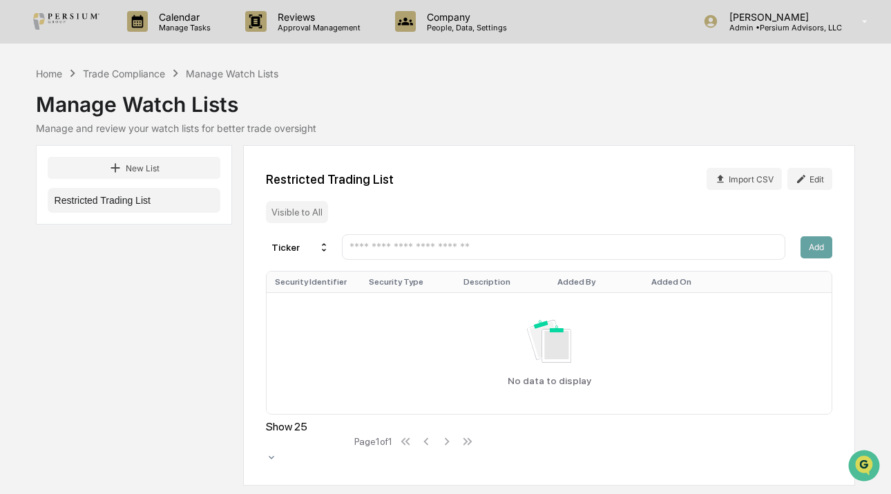
click at [161, 201] on button "Restricted Trading List" at bounding box center [134, 200] width 173 height 25
click at [144, 68] on div "Trade Compliance" at bounding box center [124, 74] width 82 height 12
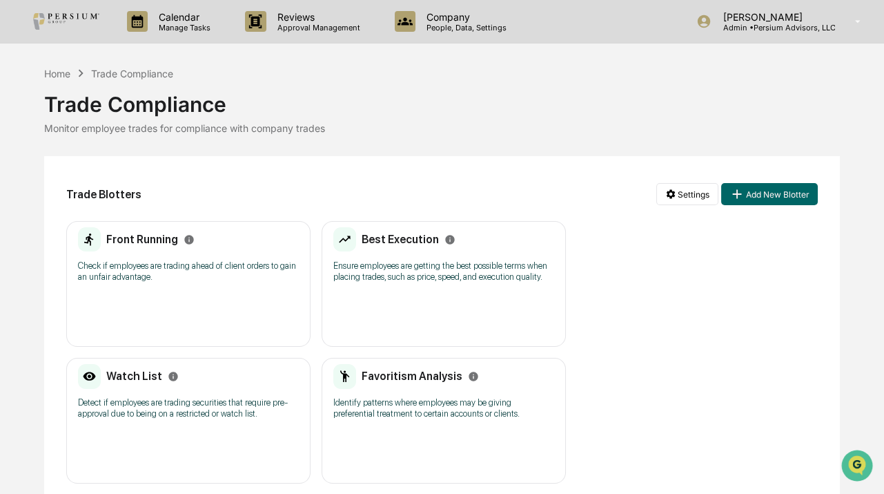
click at [171, 433] on div "Watch List Detect if employees are trading securities that require pre-approval…" at bounding box center [188, 421] width 244 height 126
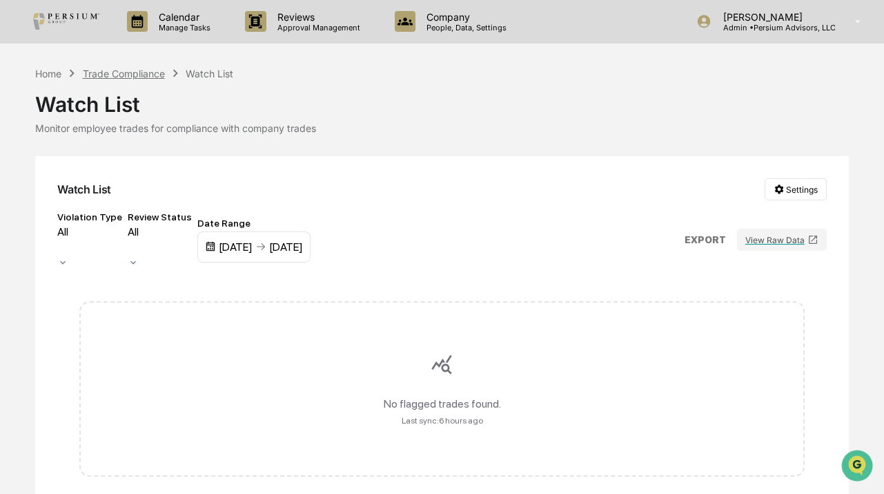
click at [130, 72] on div "Trade Compliance" at bounding box center [124, 74] width 82 height 12
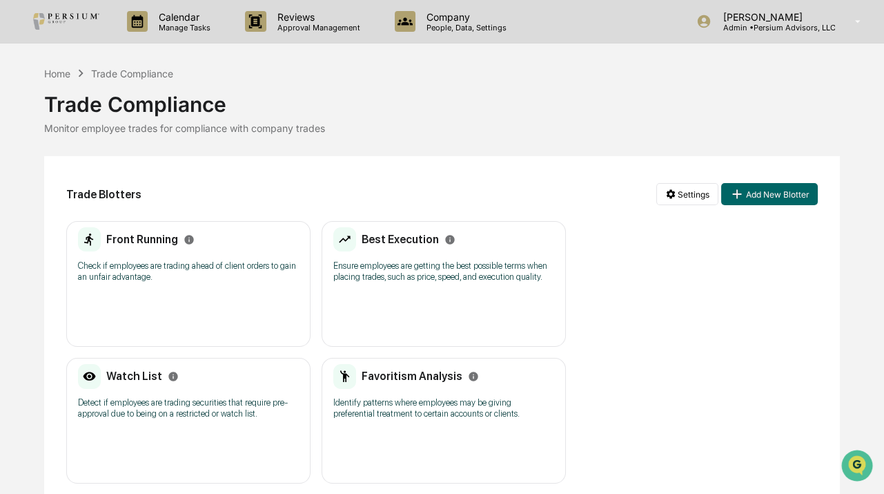
click at [72, 67] on div "Home Trade Compliance" at bounding box center [108, 73] width 129 height 15
click at [62, 72] on div "Home" at bounding box center [57, 74] width 26 height 12
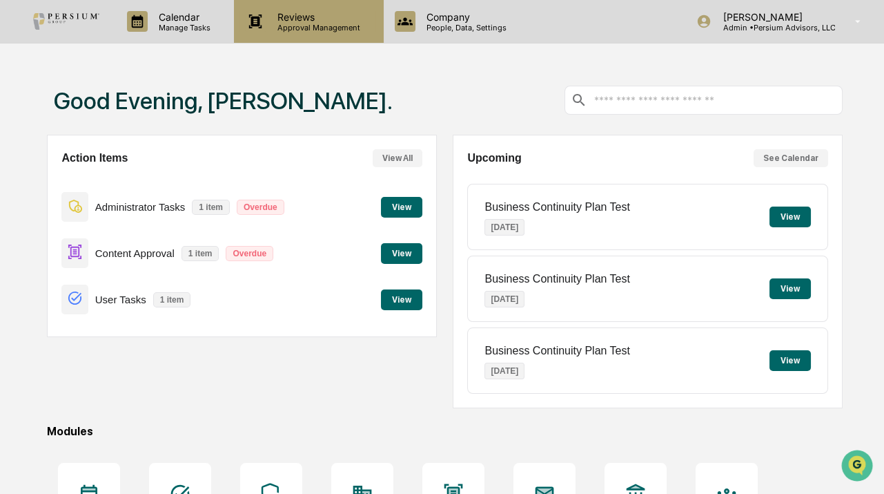
click at [338, 23] on p "Approval Management" at bounding box center [316, 28] width 101 height 10
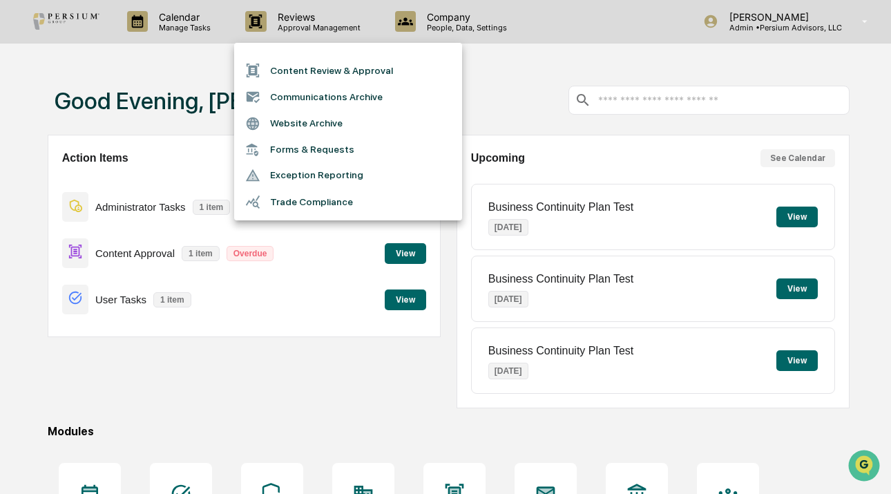
click at [307, 146] on li "Forms & Requests" at bounding box center [348, 150] width 228 height 26
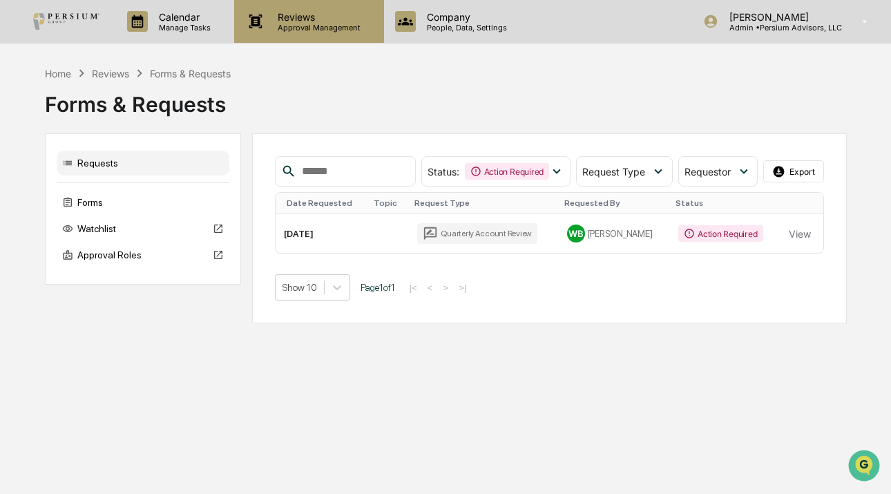
click at [303, 24] on p "Approval Management" at bounding box center [316, 28] width 101 height 10
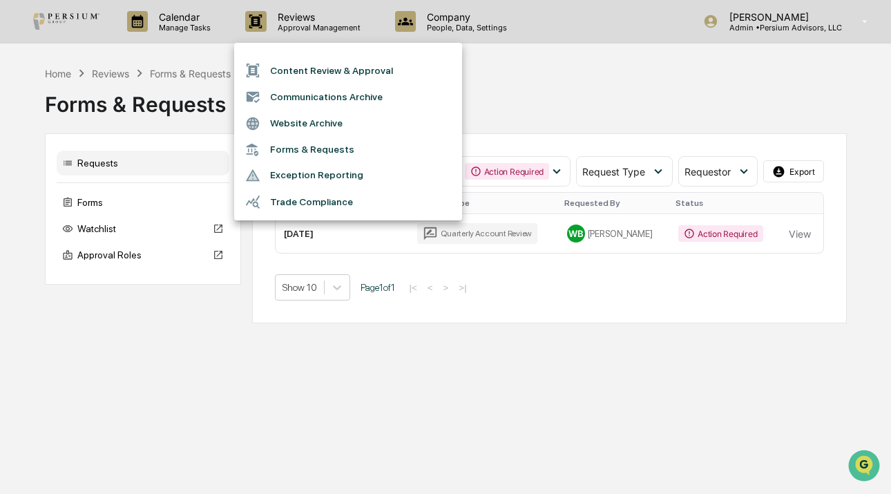
click at [633, 94] on div at bounding box center [445, 247] width 891 height 494
